Goal: Transaction & Acquisition: Purchase product/service

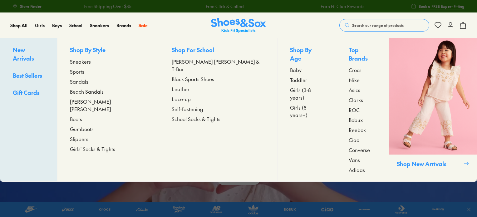
click at [91, 64] on span "Sneakers" at bounding box center [80, 61] width 21 height 7
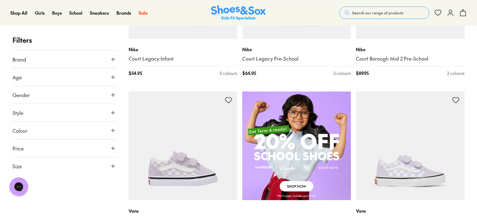
scroll to position [456, 0]
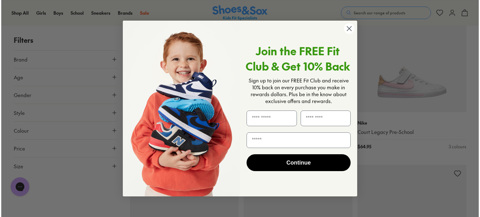
scroll to position [2249, 0]
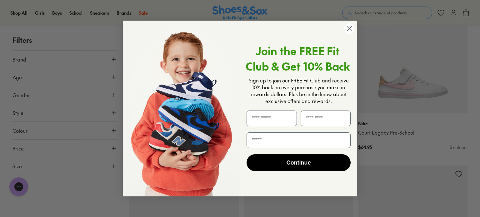
click at [350, 30] on icon "Close dialog" at bounding box center [349, 29] width 4 height 4
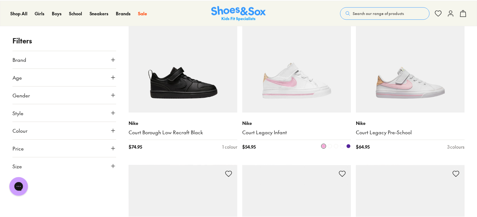
scroll to position [2240, 0]
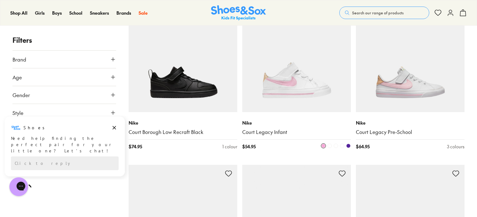
click at [299, 69] on img at bounding box center [296, 57] width 109 height 109
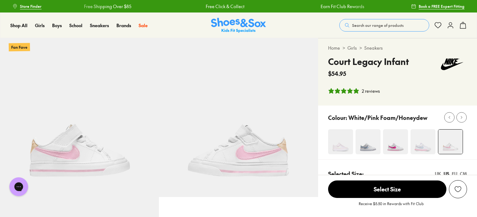
select select "*"
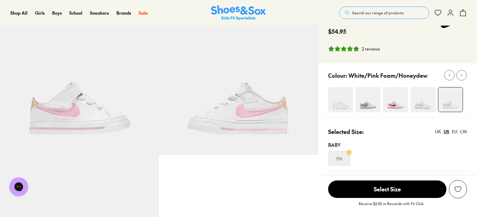
scroll to position [26, 0]
